Goal: Navigation & Orientation: Find specific page/section

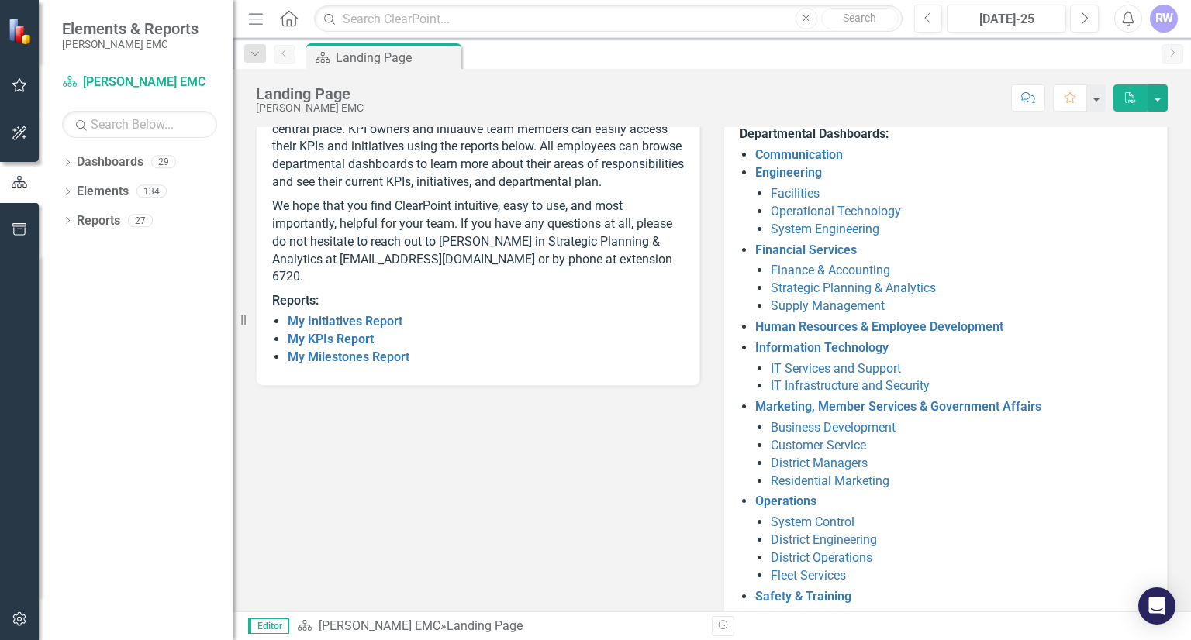
scroll to position [224, 0]
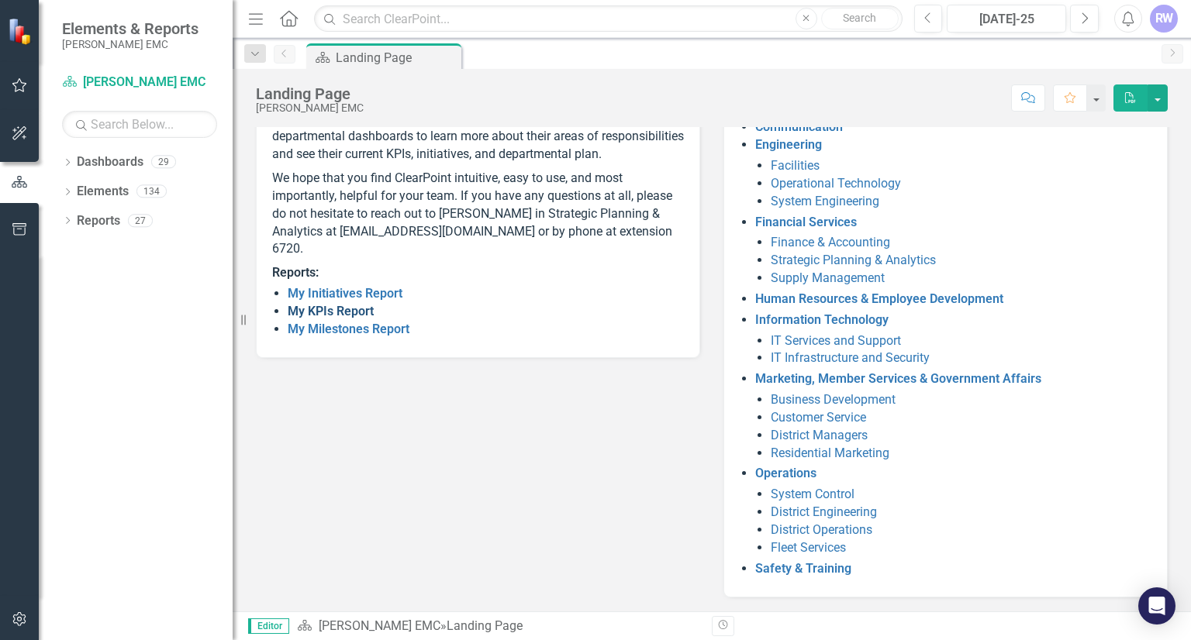
click at [351, 319] on link "My KPIs Report" at bounding box center [331, 311] width 86 height 15
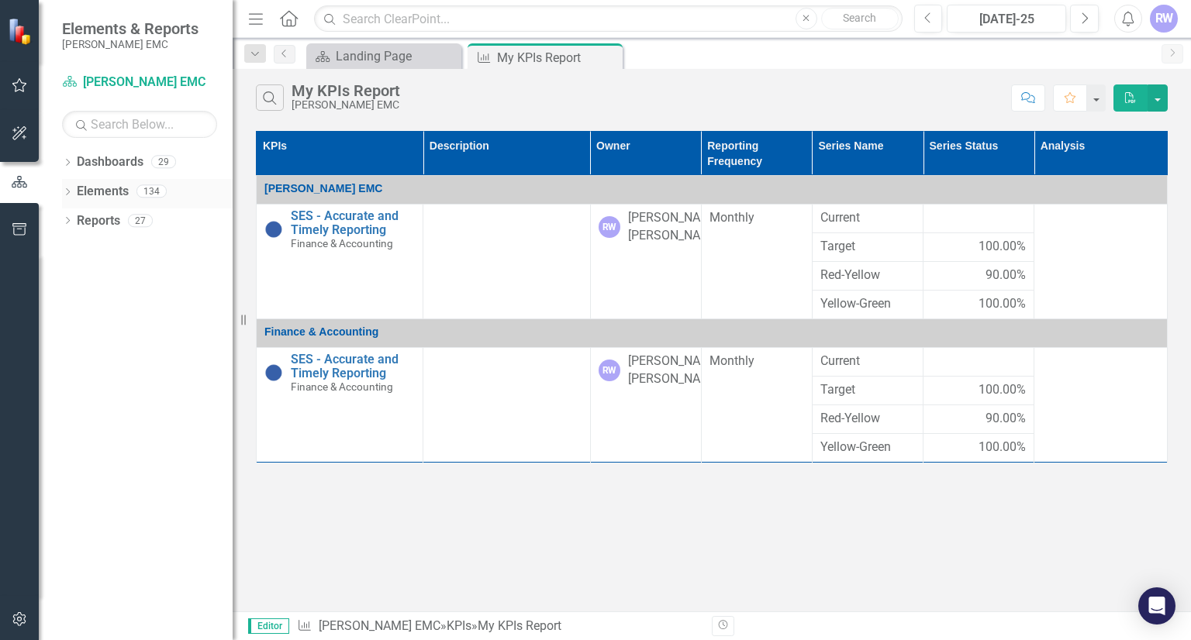
click at [102, 190] on link "Elements" at bounding box center [103, 192] width 52 height 18
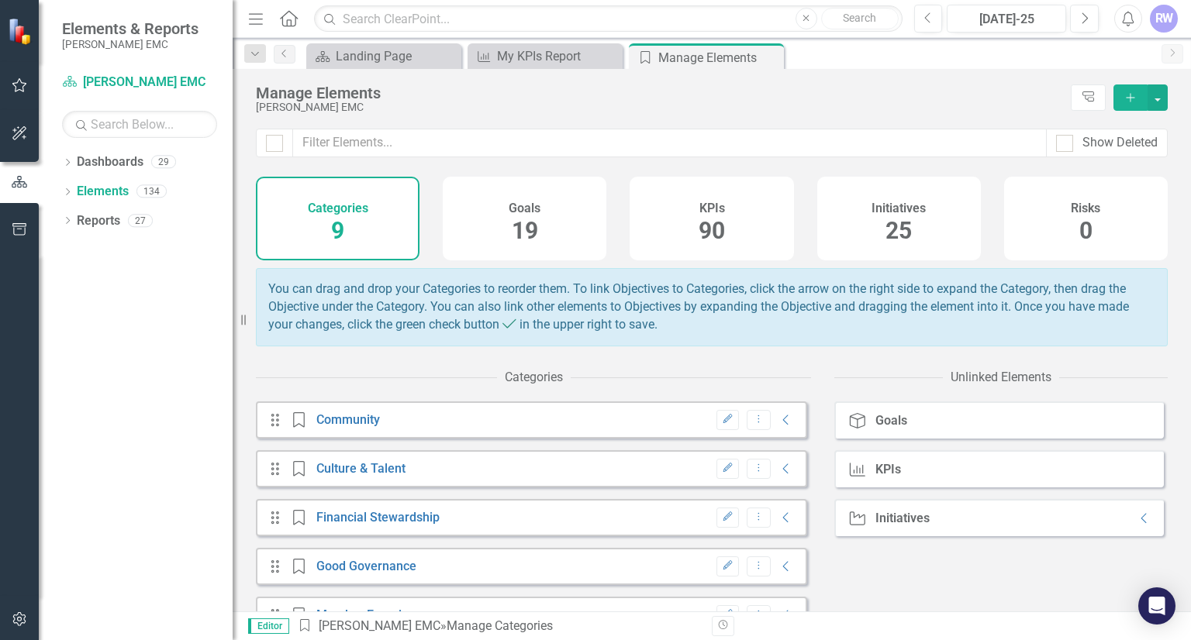
click at [685, 227] on div "KPIs 90" at bounding box center [711, 219] width 164 height 84
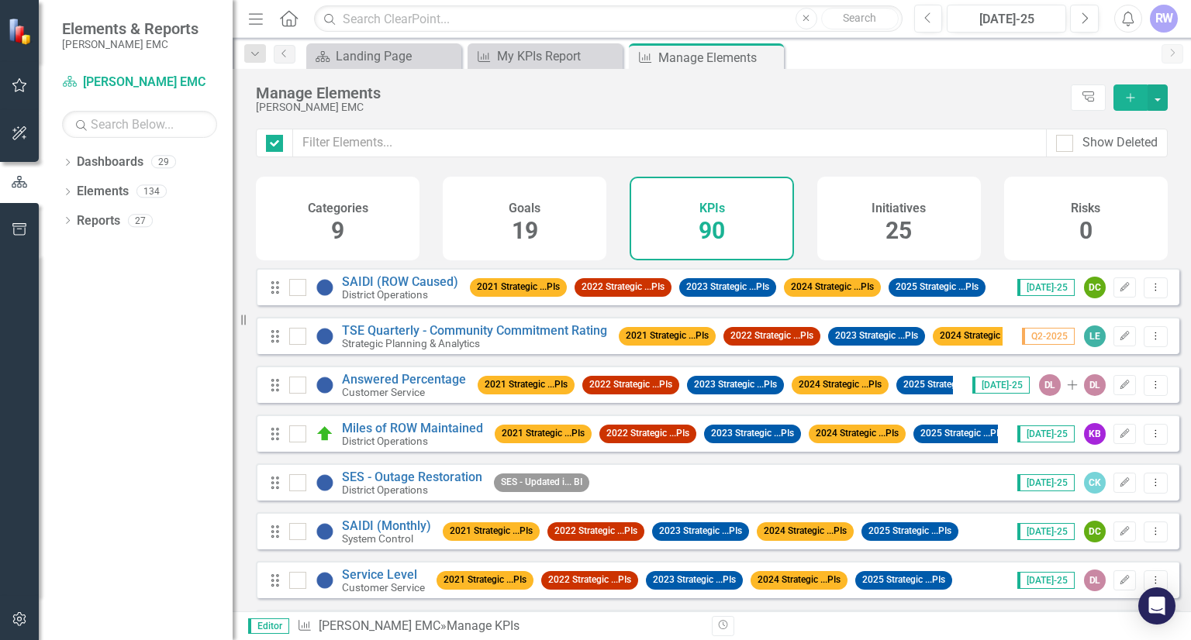
checkbox input "false"
click at [570, 225] on div "Goals 19" at bounding box center [525, 219] width 164 height 84
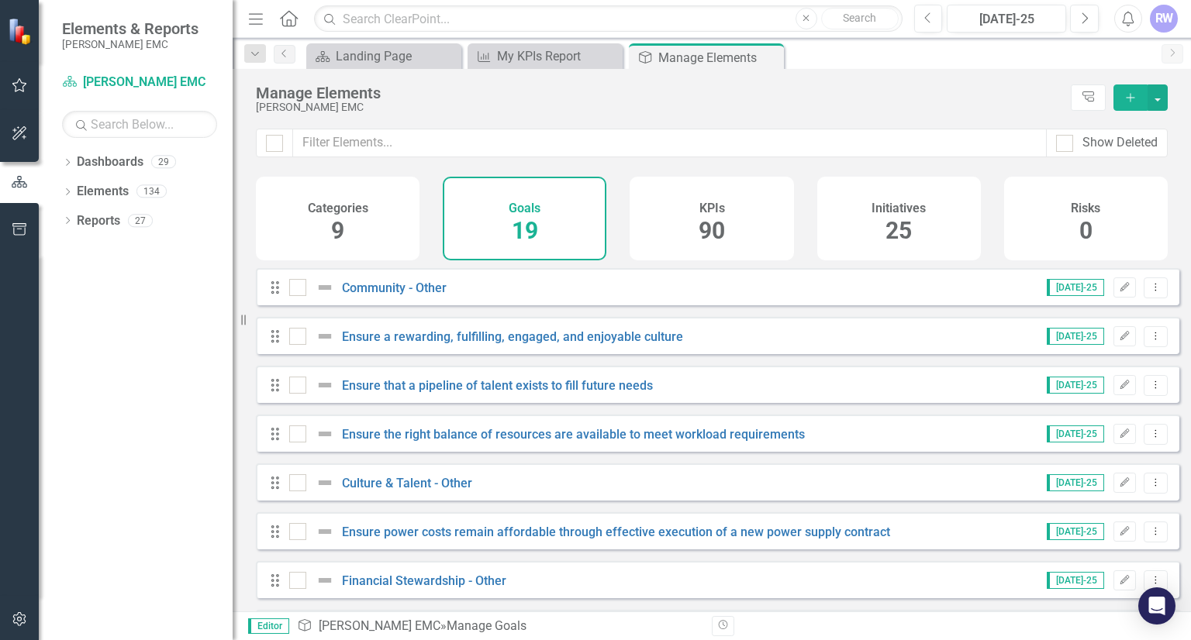
click at [899, 212] on h4 "Initiatives" at bounding box center [898, 209] width 54 height 14
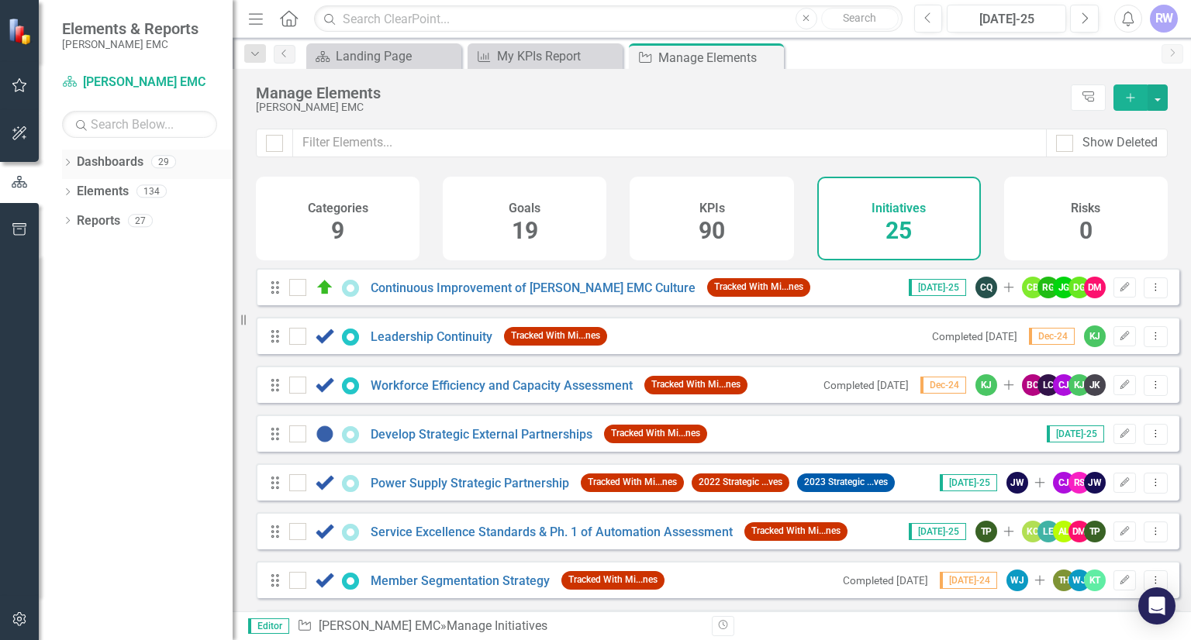
click at [118, 164] on link "Dashboards" at bounding box center [110, 162] width 67 height 18
click at [143, 81] on link "Dashboard [PERSON_NAME] EMC" at bounding box center [139, 83] width 155 height 18
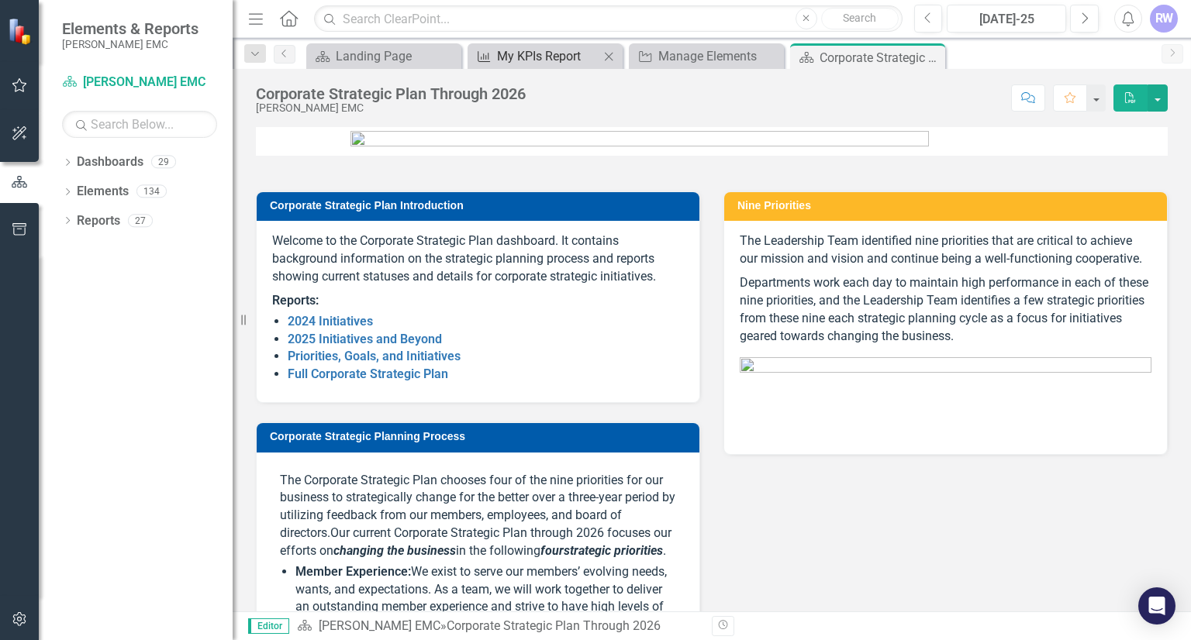
click at [526, 47] on div "My KPIs Report" at bounding box center [548, 56] width 102 height 19
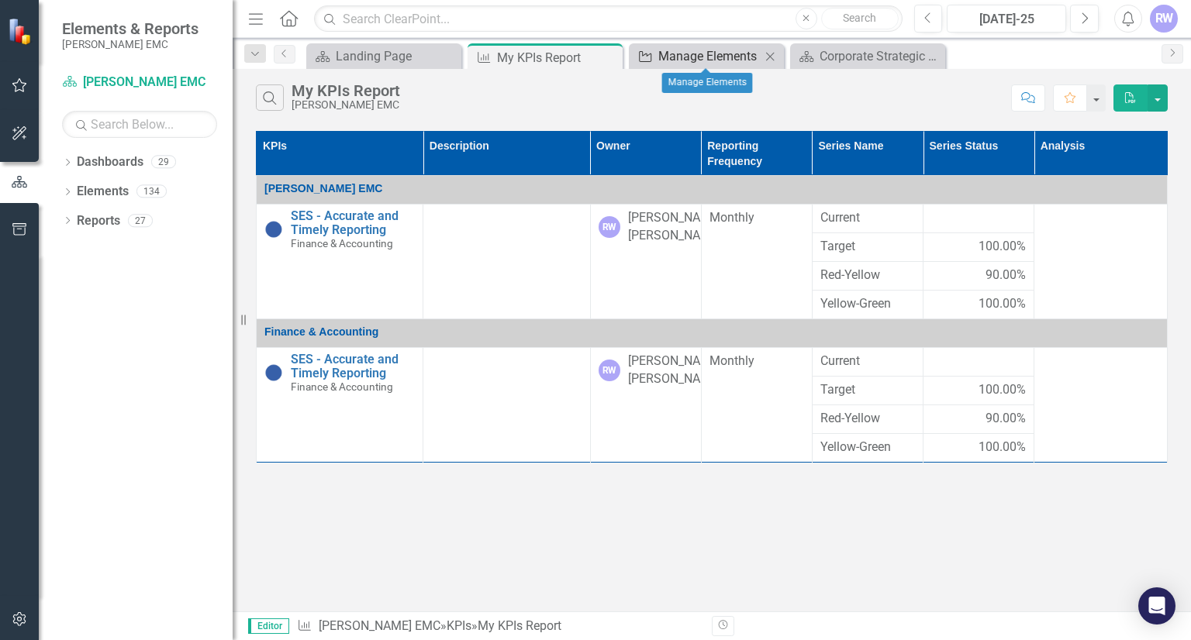
click at [735, 60] on div "Manage Elements" at bounding box center [709, 56] width 102 height 19
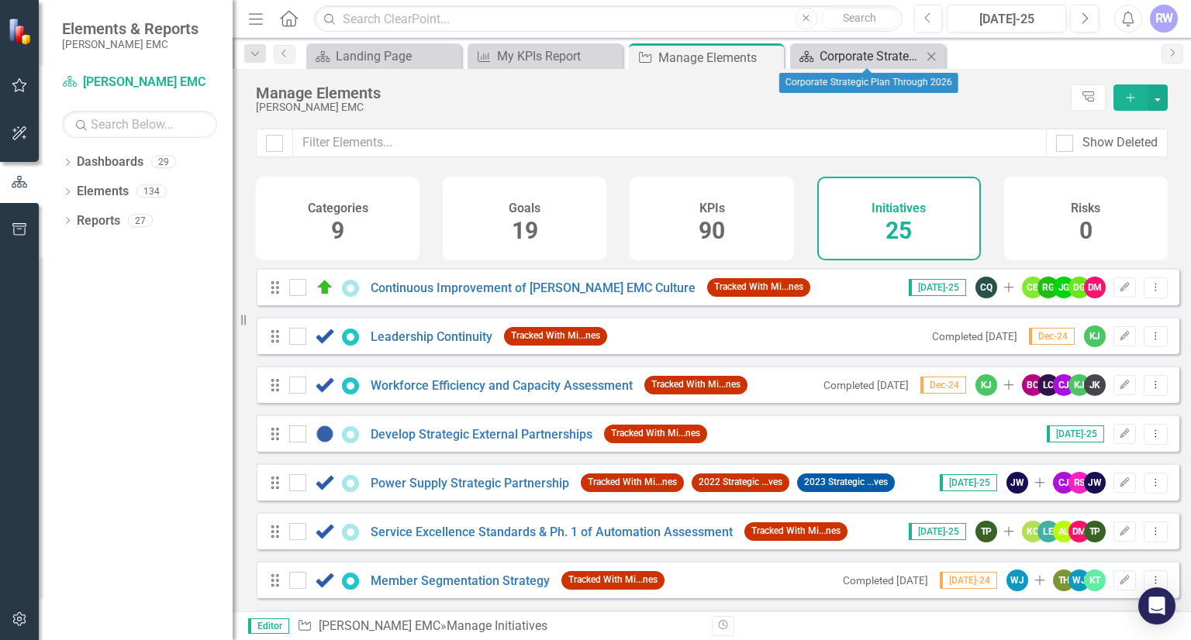
click at [870, 61] on div "Corporate Strategic Plan Through 2026" at bounding box center [870, 56] width 102 height 19
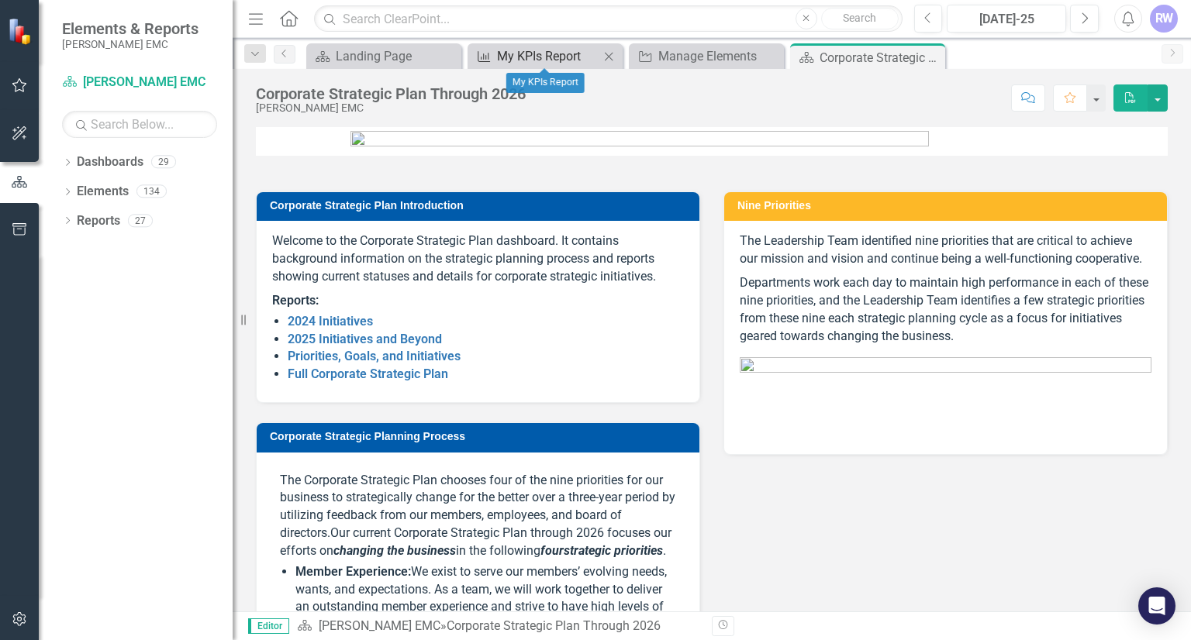
click at [543, 57] on div "My KPIs Report" at bounding box center [548, 56] width 102 height 19
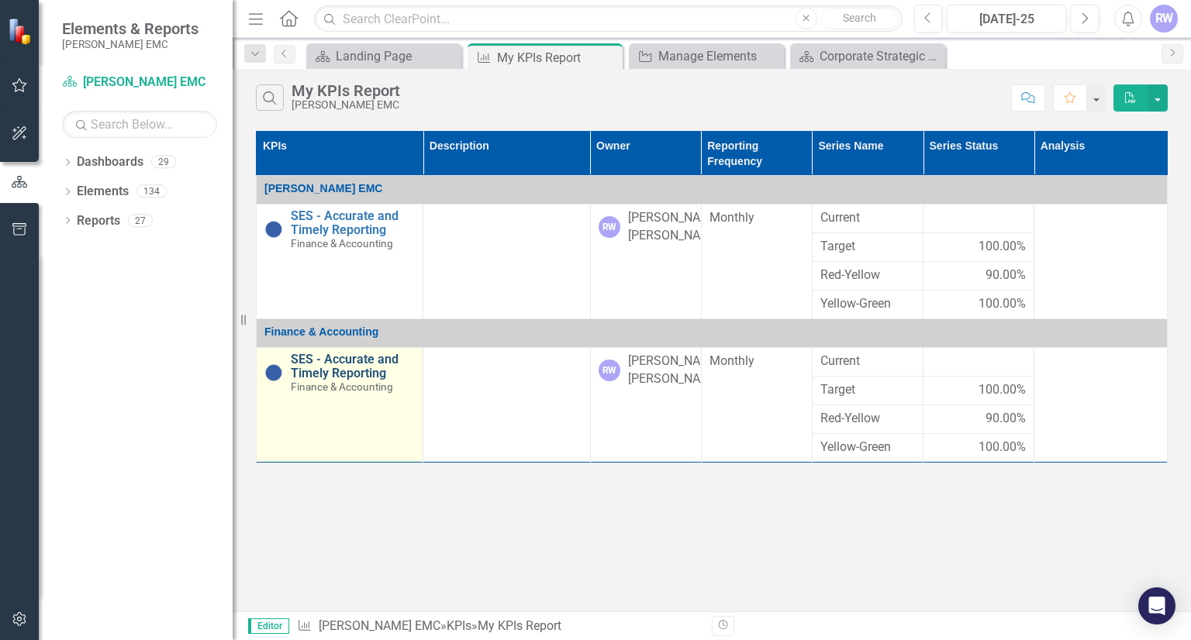
click at [334, 365] on link "SES - Accurate and Timely Reporting" at bounding box center [353, 366] width 124 height 27
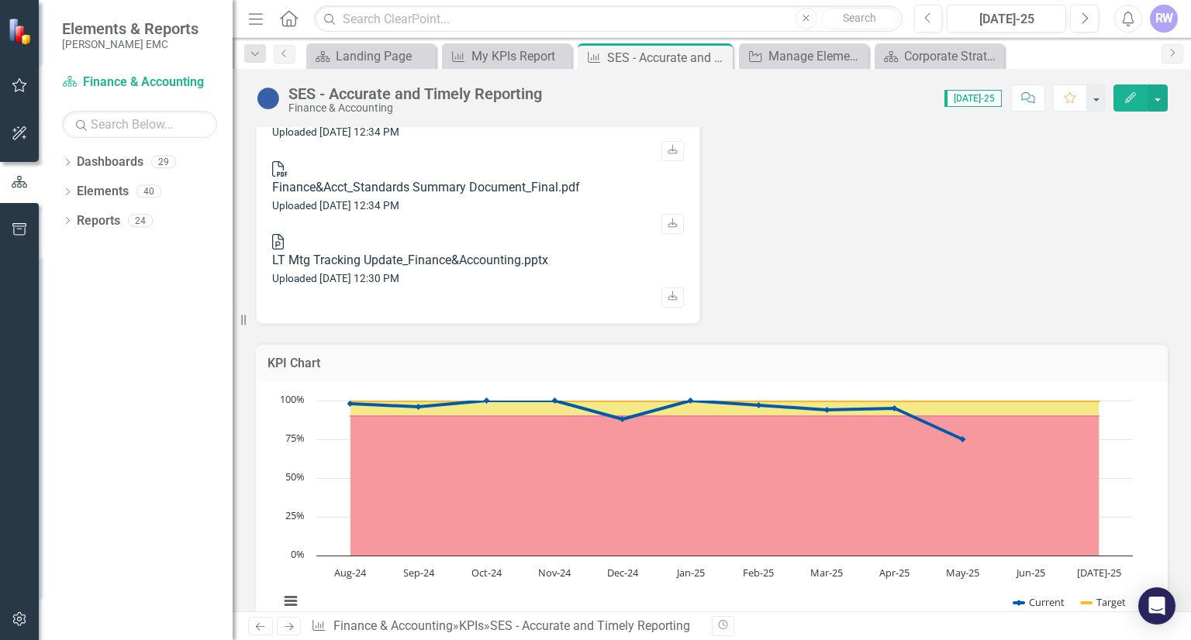
scroll to position [698, 0]
